Goal: Navigation & Orientation: Go to known website

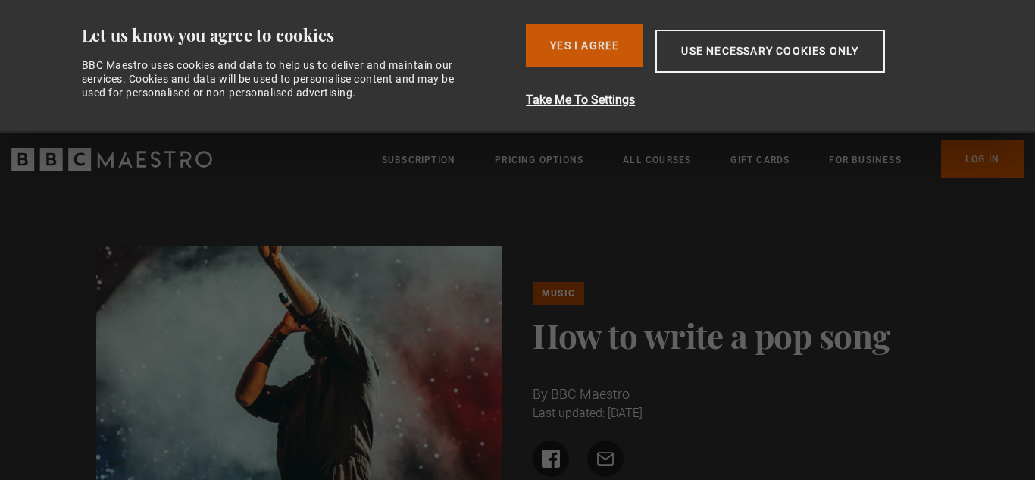
click at [572, 43] on button "Yes I Agree" at bounding box center [584, 45] width 117 height 42
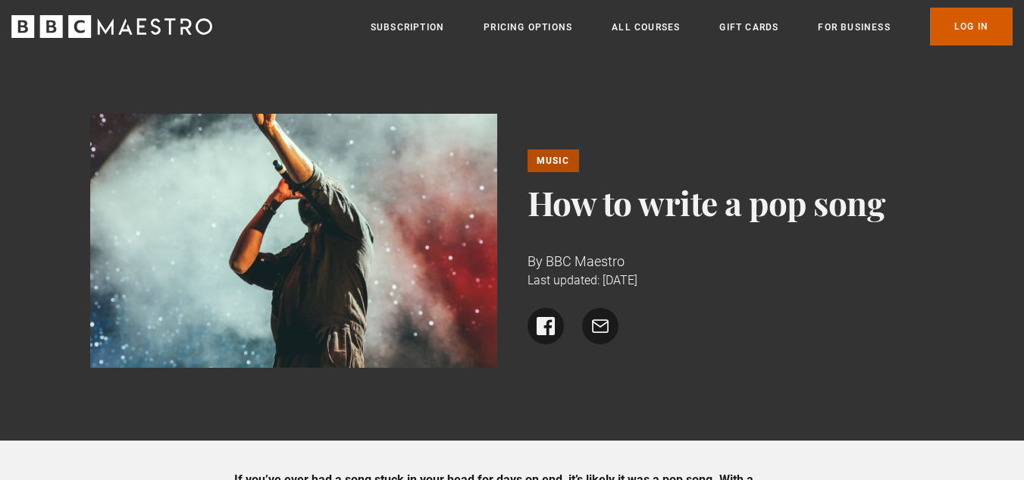
click at [962, 16] on link "Log In" at bounding box center [971, 27] width 83 height 38
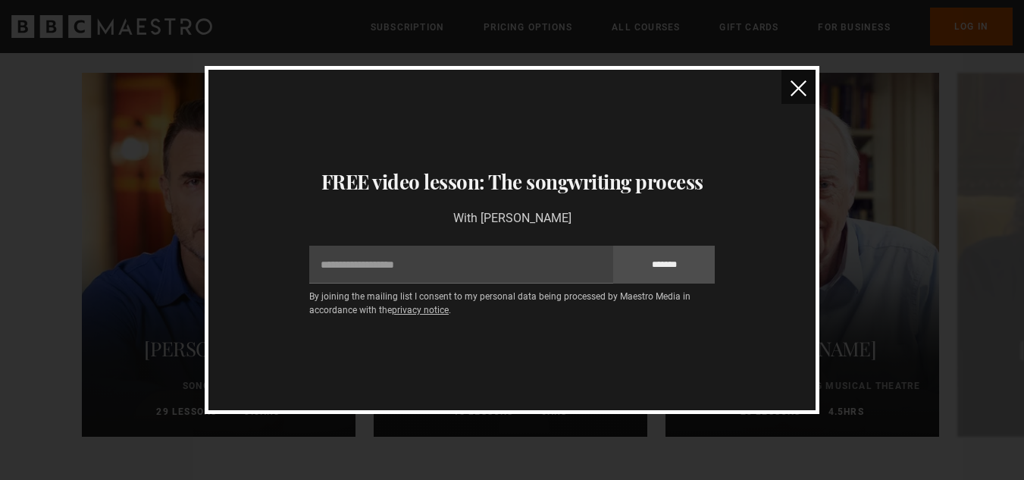
scroll to position [5269, 0]
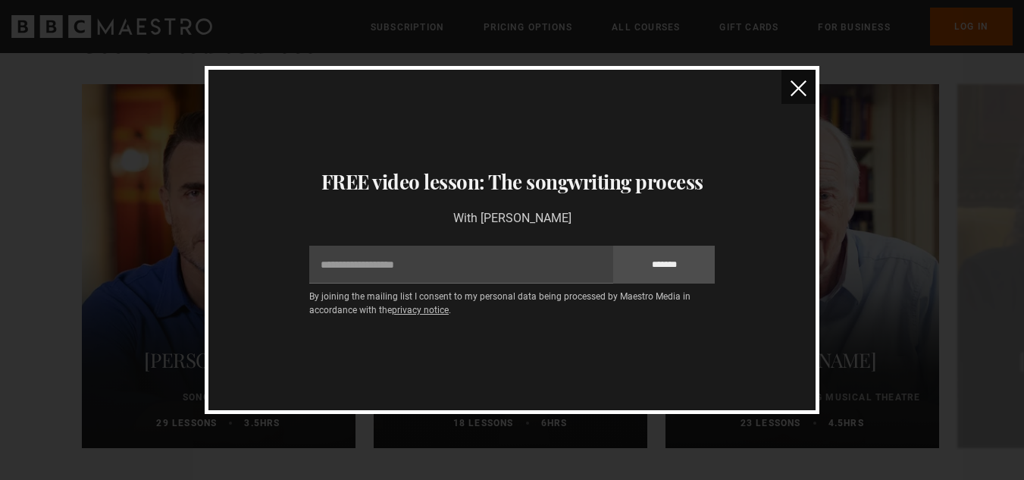
click at [783, 84] on button "close" at bounding box center [798, 87] width 34 height 34
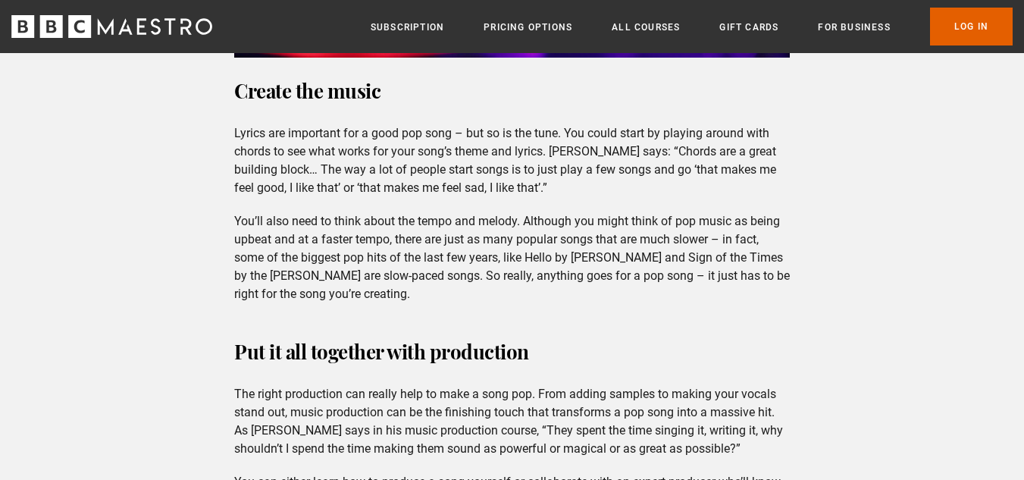
scroll to position [4339, 0]
